Goal: Information Seeking & Learning: Find specific fact

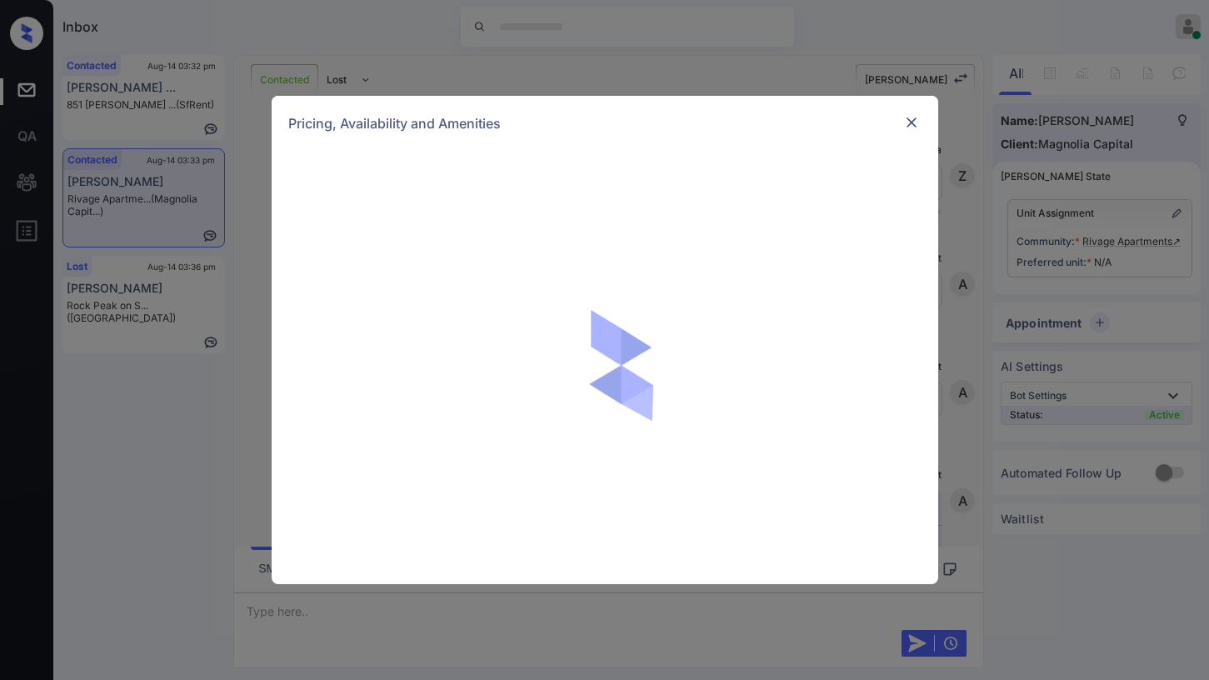
scroll to position [3284, 0]
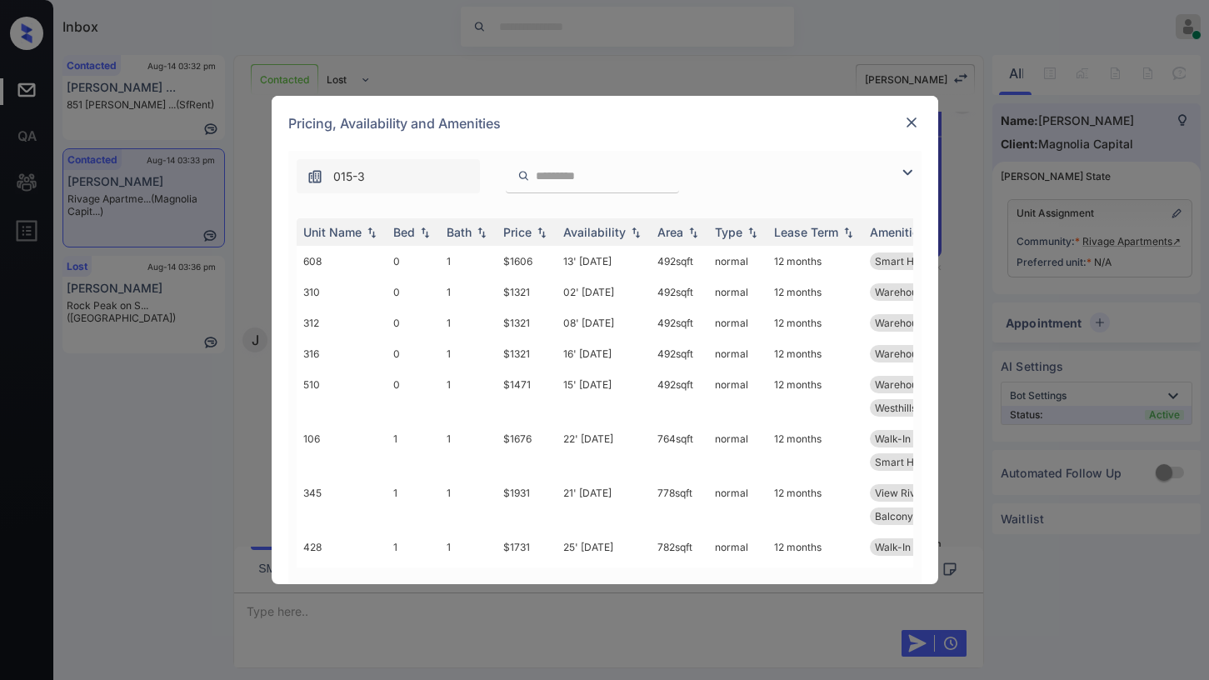
drag, startPoint x: 912, startPoint y: 177, endPoint x: 812, endPoint y: 199, distance: 102.5
click at [912, 176] on img at bounding box center [907, 172] width 20 height 20
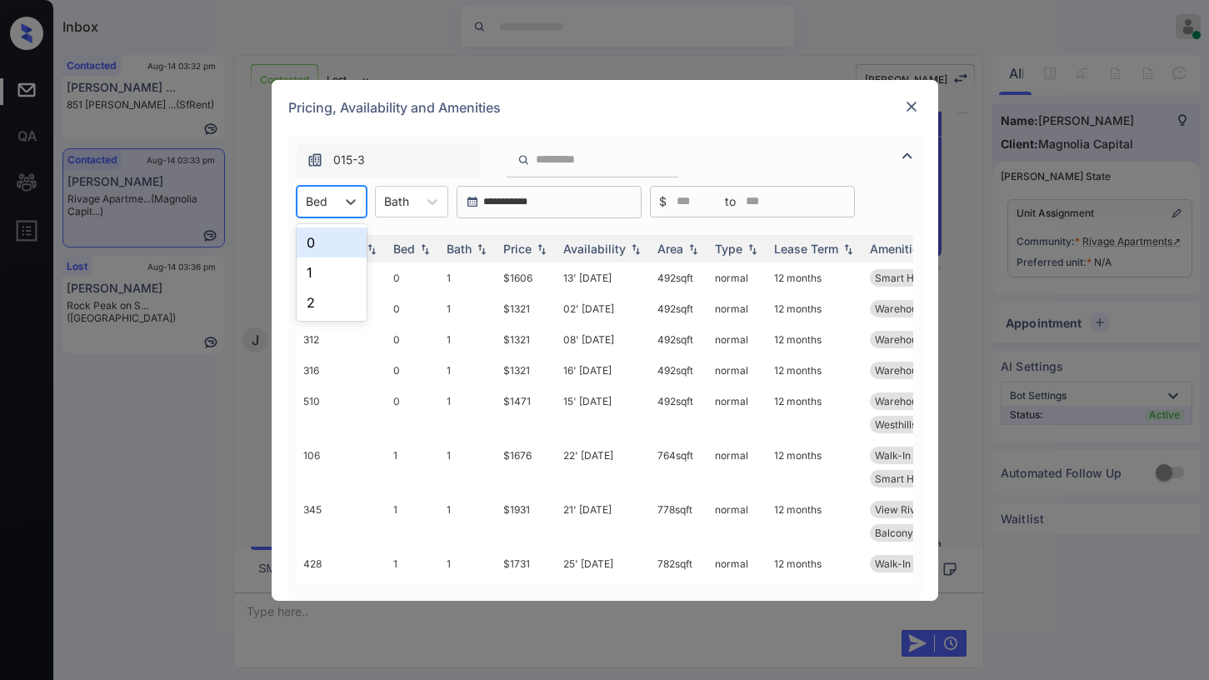
drag, startPoint x: 337, startPoint y: 206, endPoint x: 339, endPoint y: 220, distance: 14.4
click at [338, 206] on div at bounding box center [351, 202] width 30 height 30
click at [317, 274] on div "1" at bounding box center [332, 272] width 70 height 30
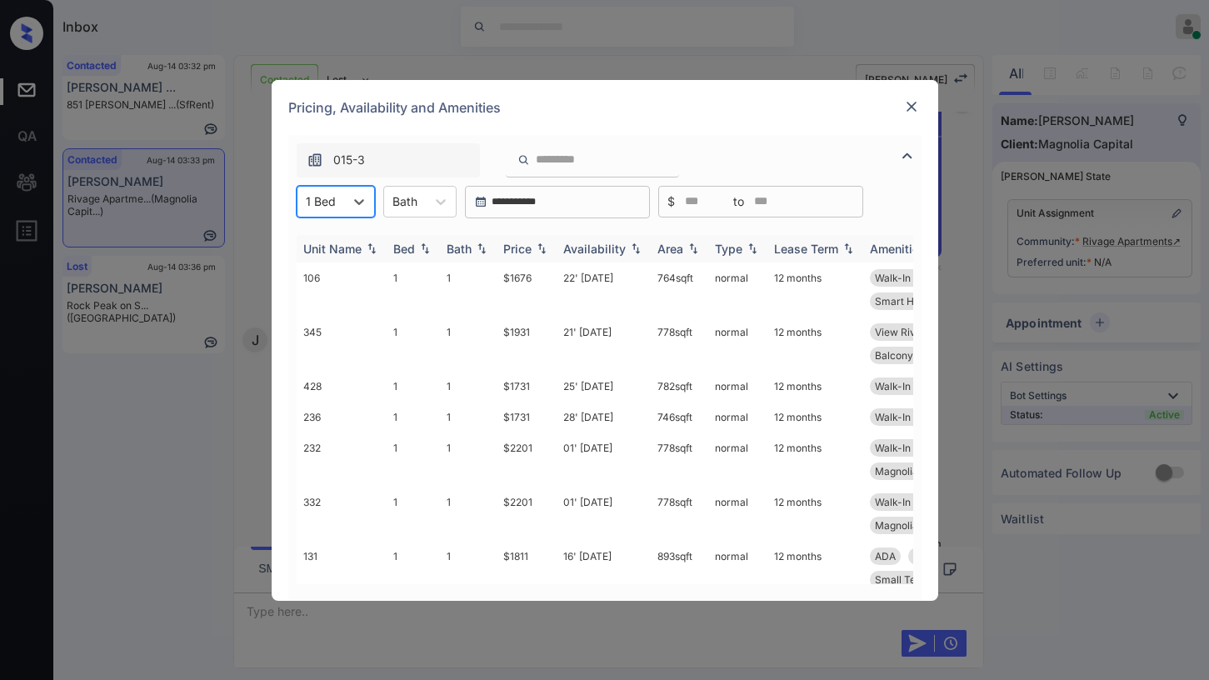
click at [541, 252] on img at bounding box center [541, 248] width 17 height 12
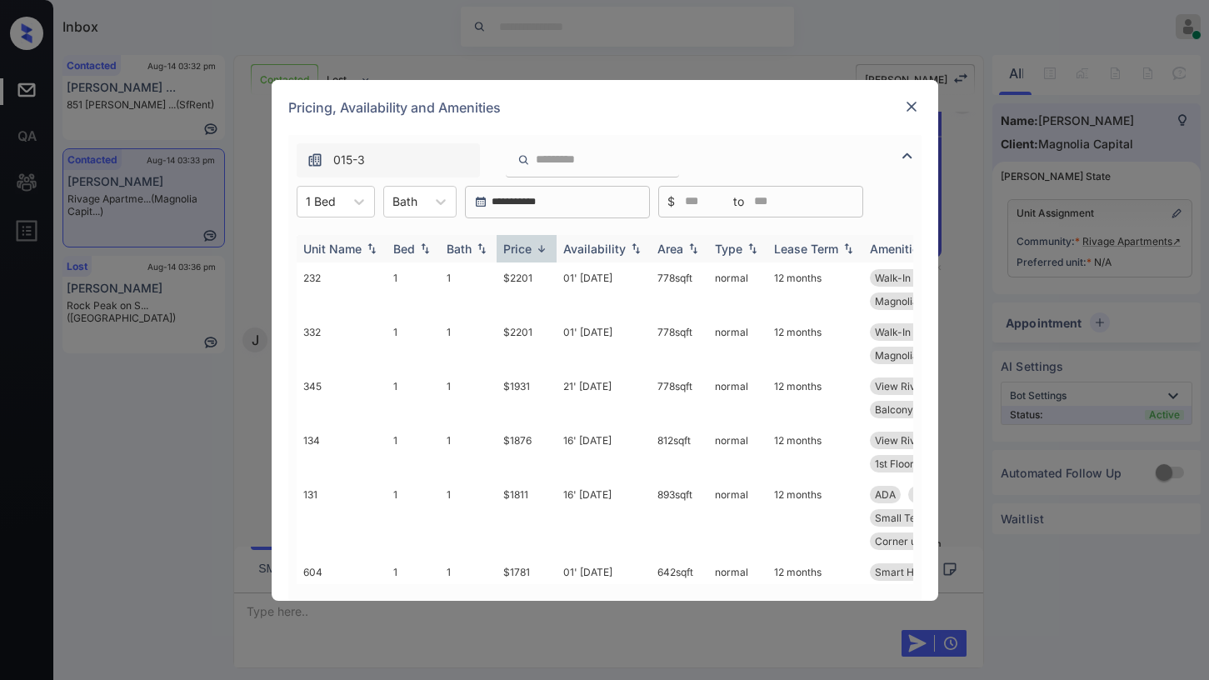
click at [530, 251] on div "Price" at bounding box center [517, 249] width 28 height 14
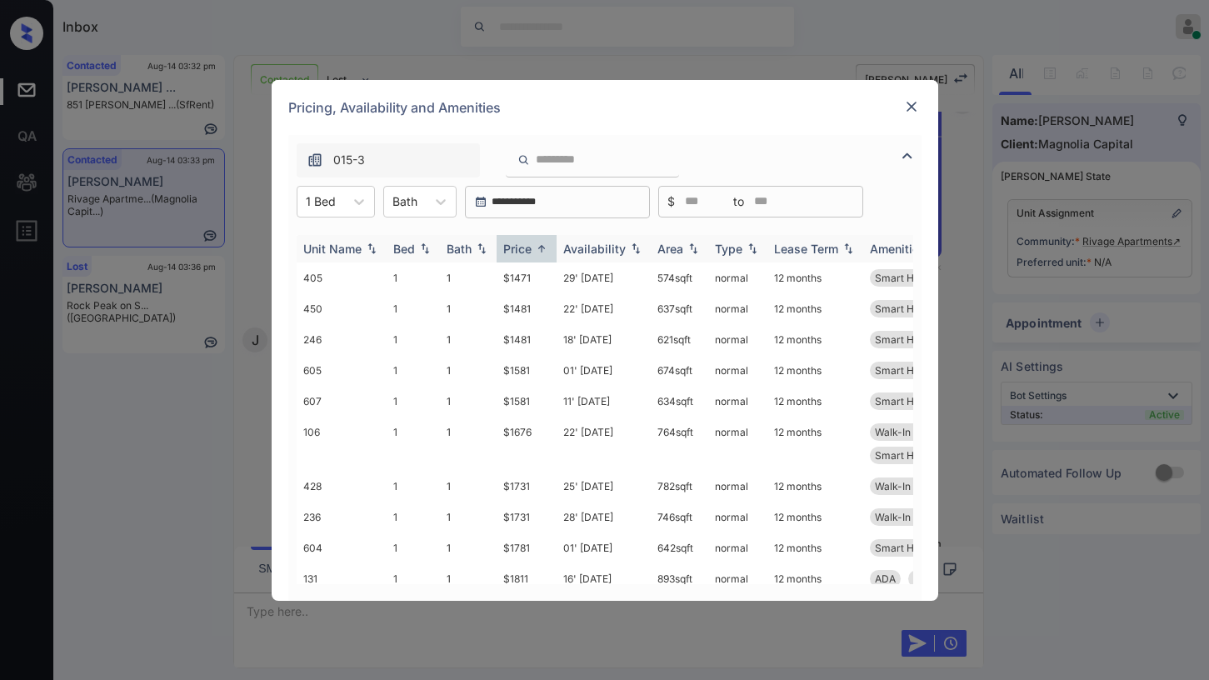
click at [529, 250] on div "Price" at bounding box center [517, 249] width 28 height 14
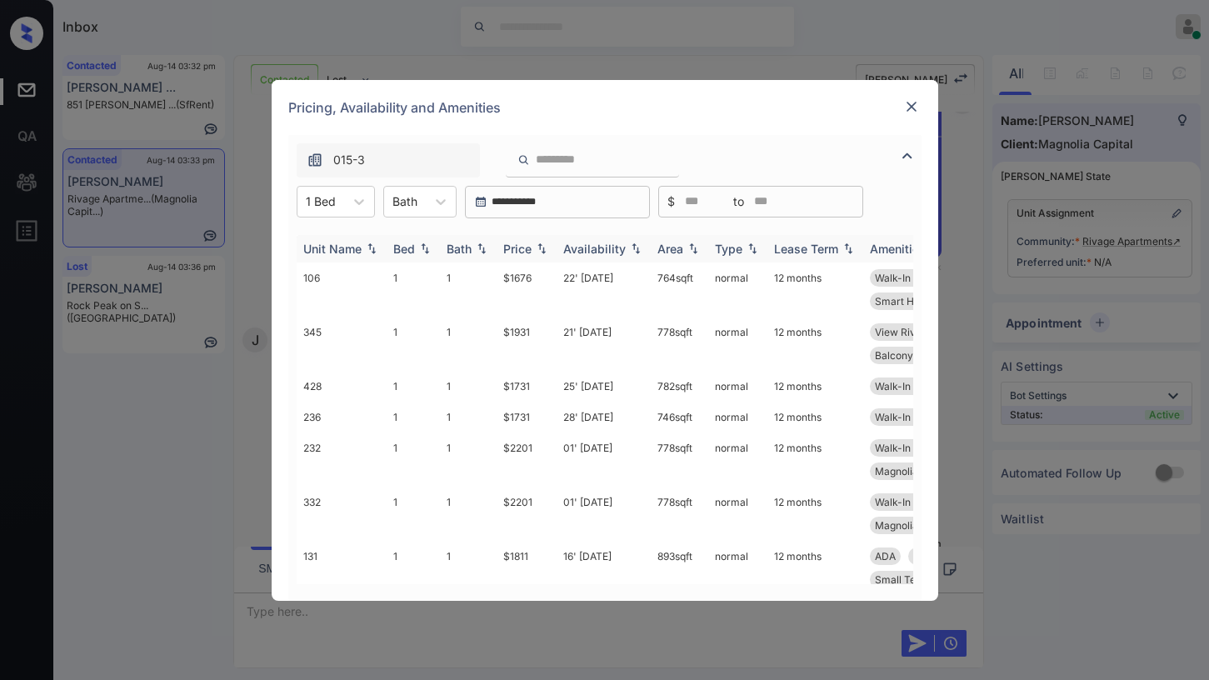
click at [529, 249] on div "Price" at bounding box center [517, 249] width 28 height 14
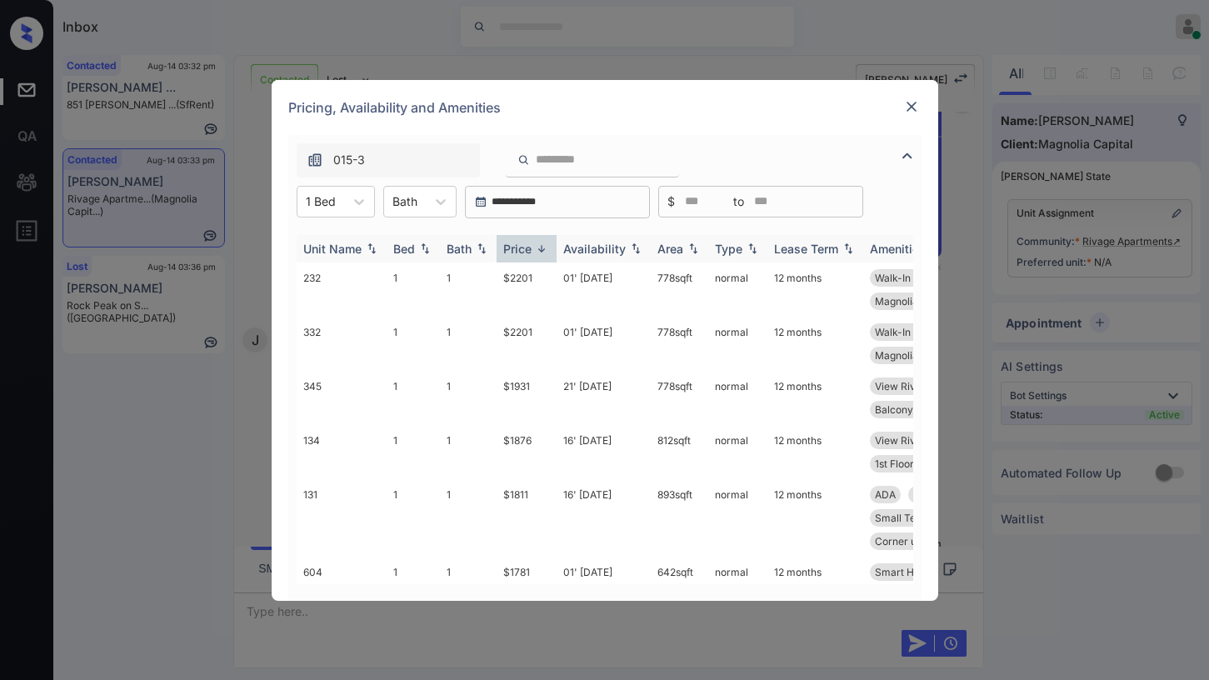
click at [529, 249] on div "Price" at bounding box center [517, 249] width 28 height 14
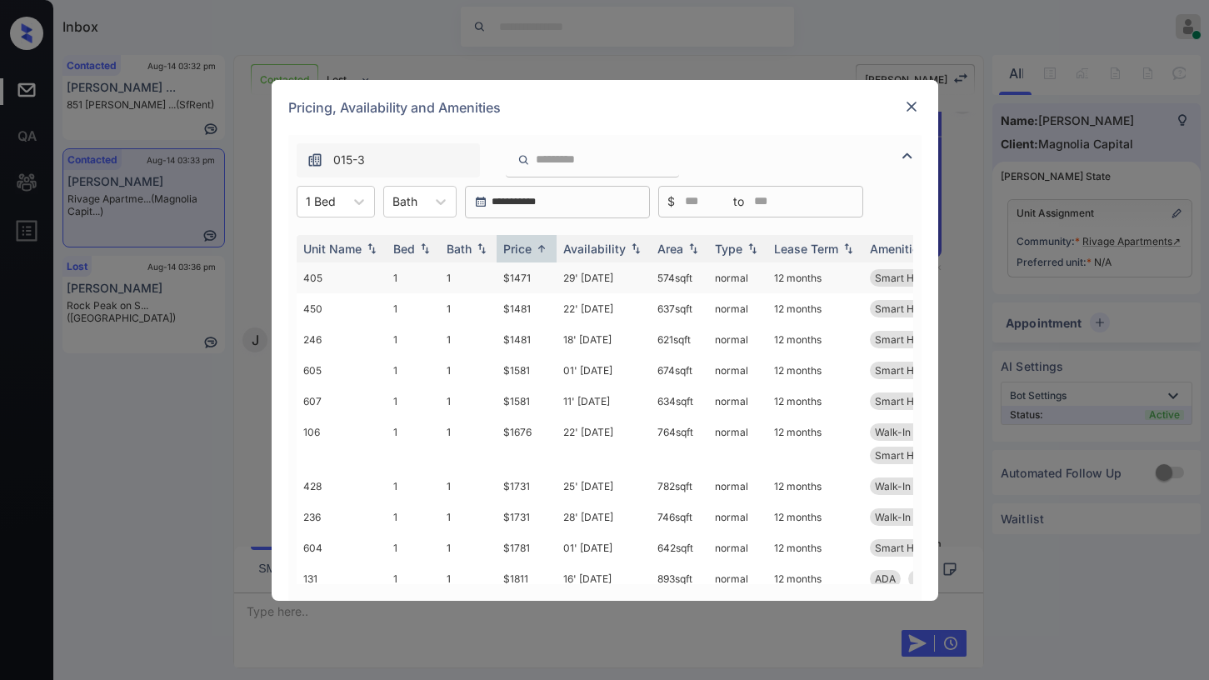
click at [524, 277] on td "$1471" at bounding box center [527, 277] width 60 height 31
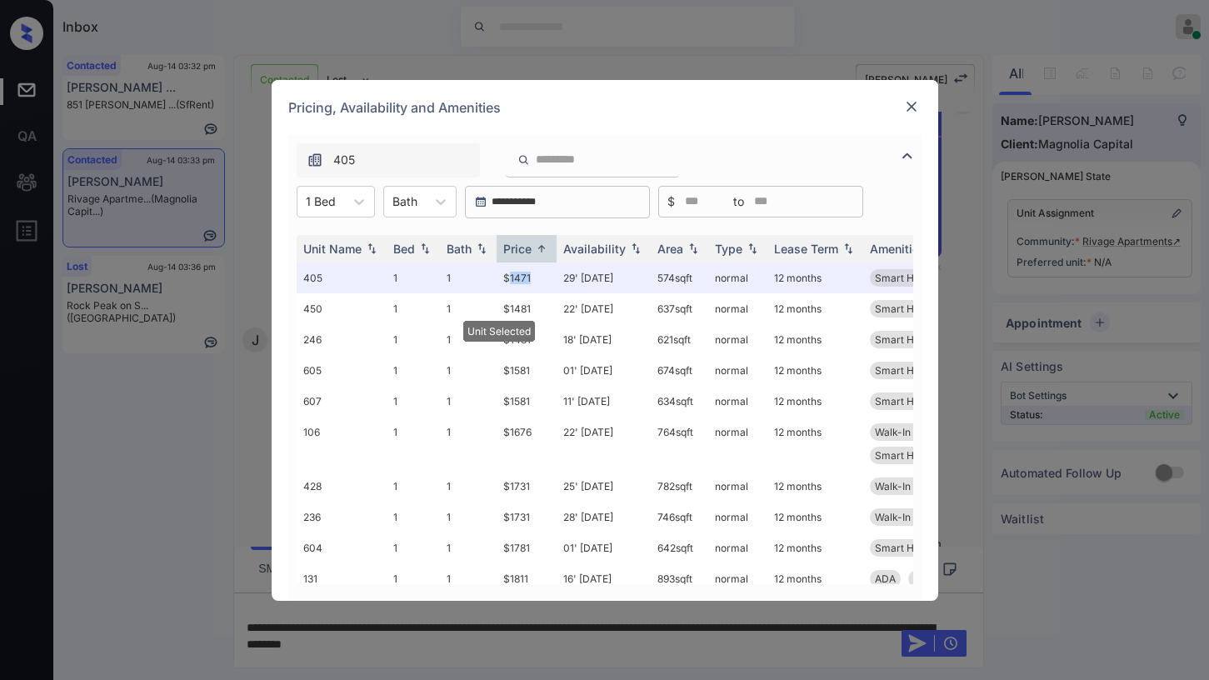
click at [917, 104] on img at bounding box center [911, 106] width 17 height 17
